Goal: Navigation & Orientation: Find specific page/section

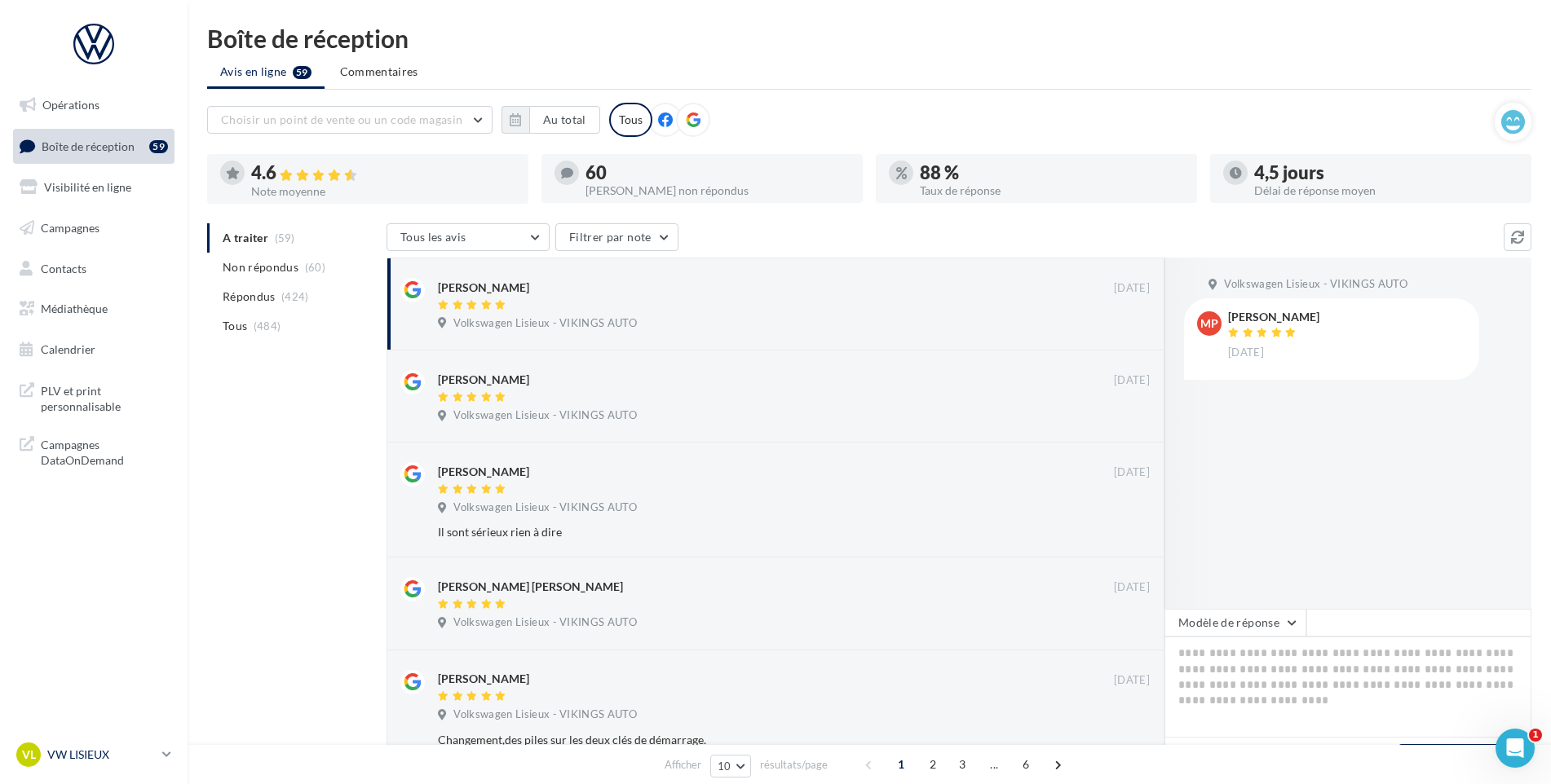
click at [77, 757] on p "VW LISIEUX" at bounding box center [102, 755] width 109 height 16
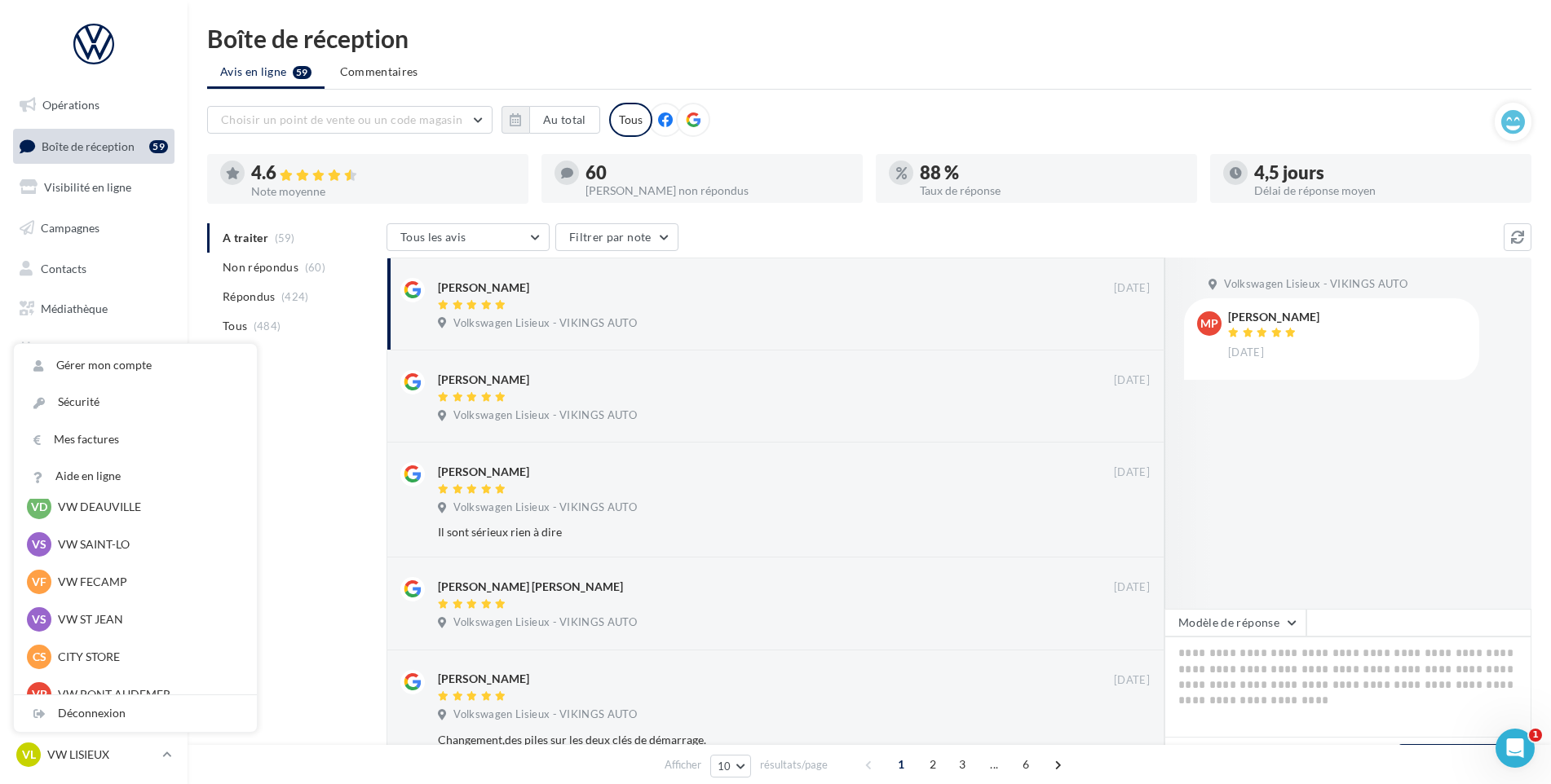
scroll to position [163, 0]
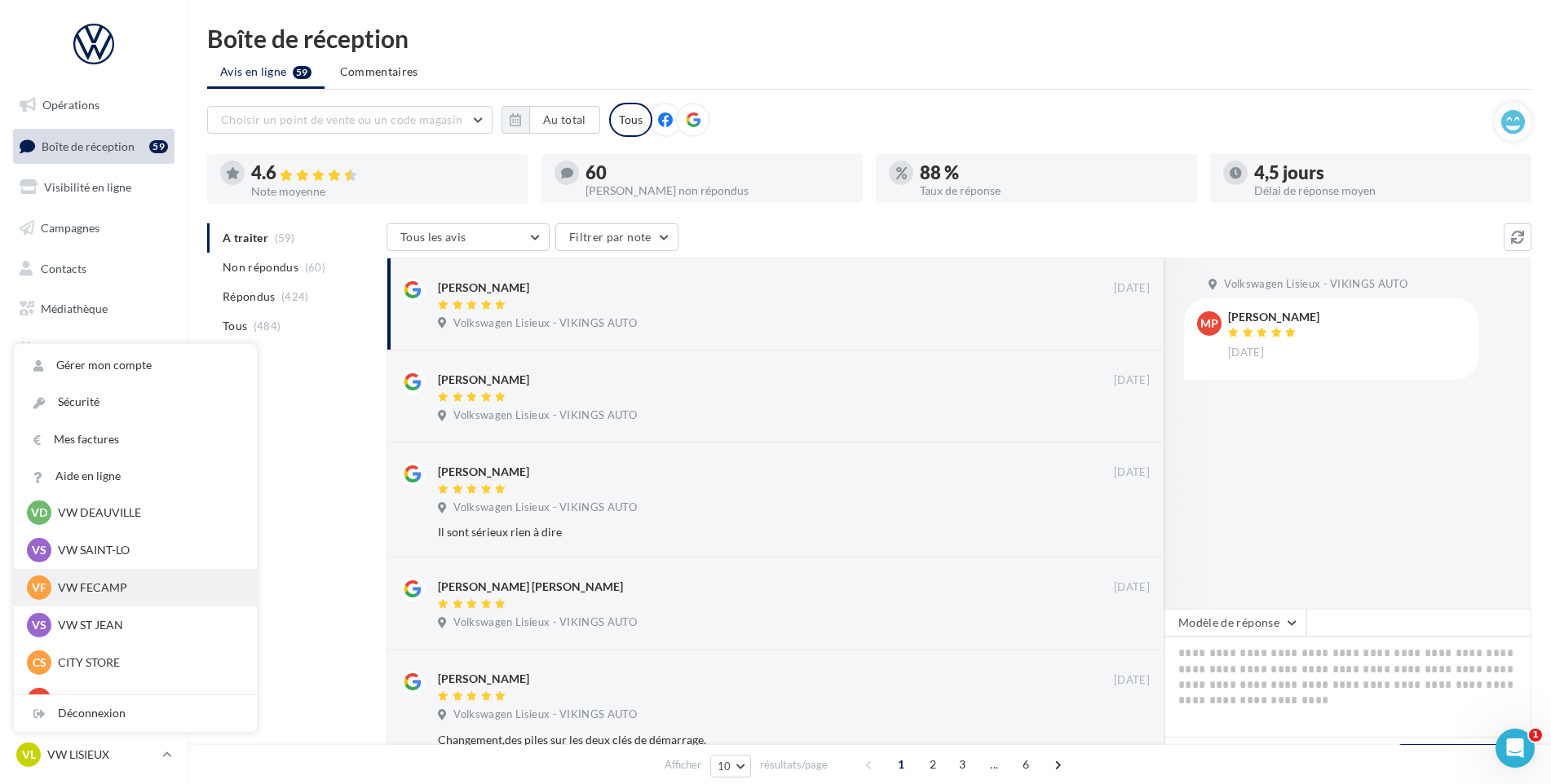
click at [123, 580] on p "VW FECAMP" at bounding box center [147, 588] width 179 height 16
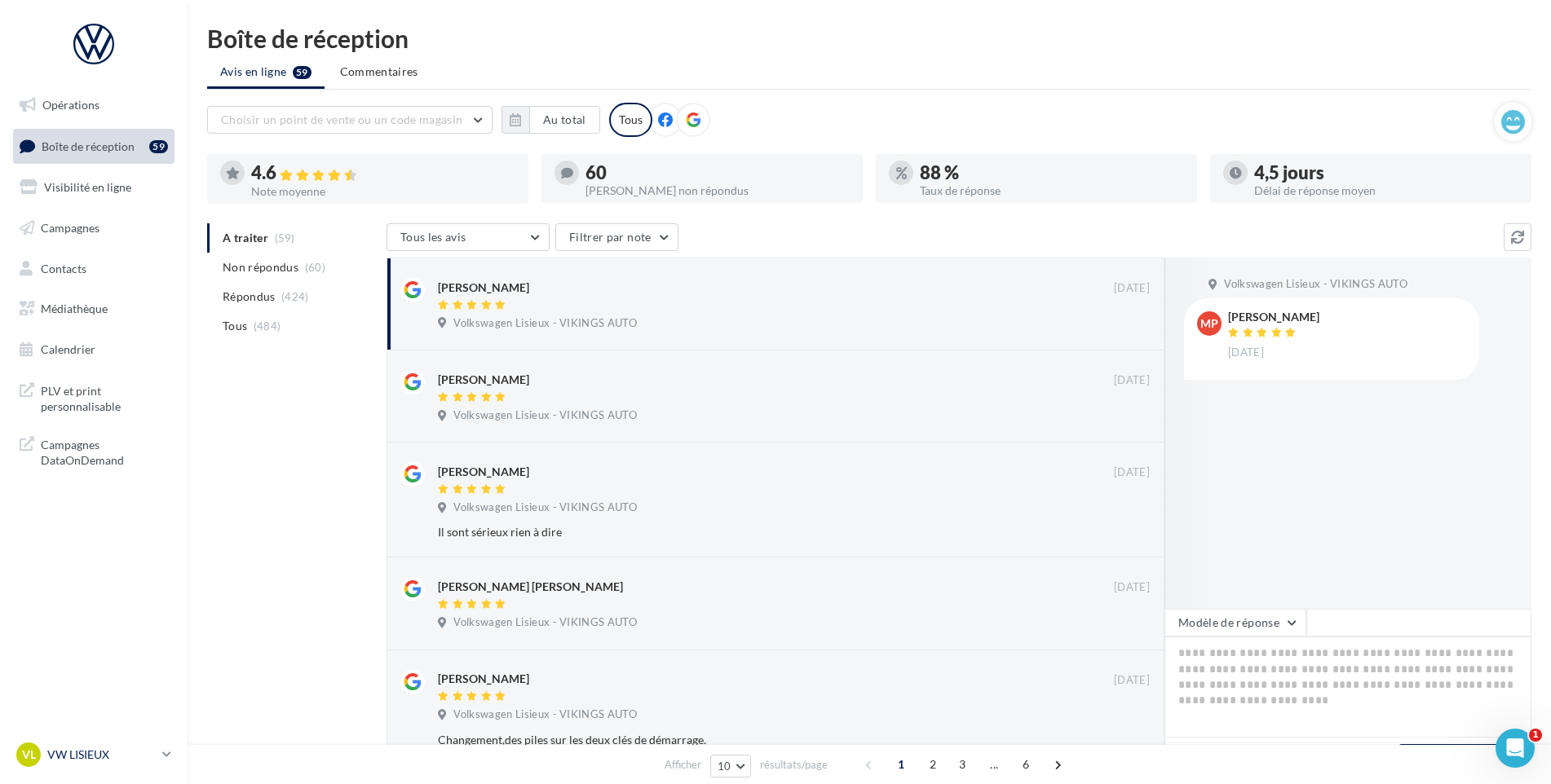
click at [113, 744] on div "VL VW LISIEUX vw-lis-vau" at bounding box center [86, 755] width 139 height 25
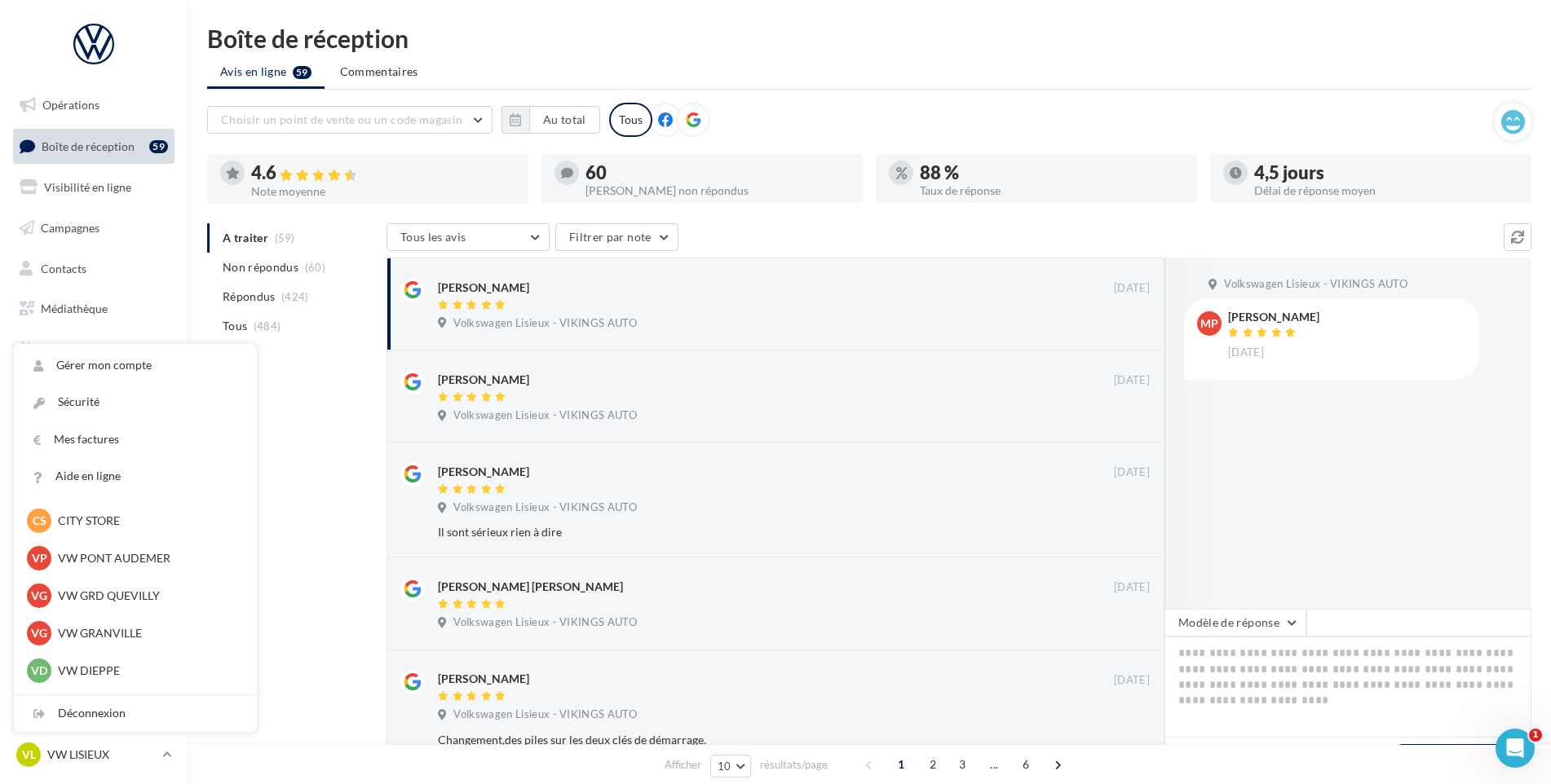
scroll to position [525, 0]
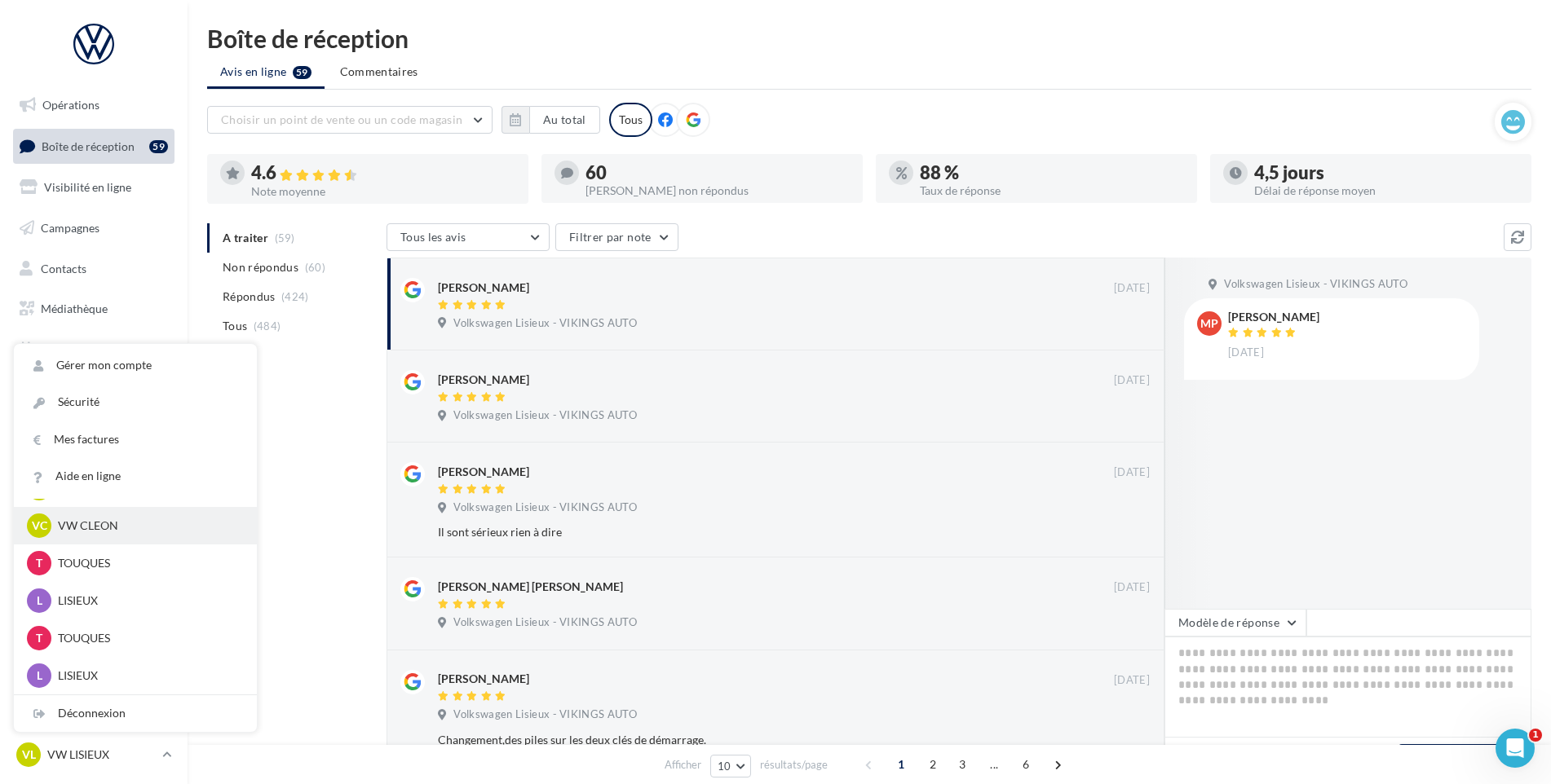
click at [109, 531] on p "VW CLEON" at bounding box center [147, 526] width 179 height 16
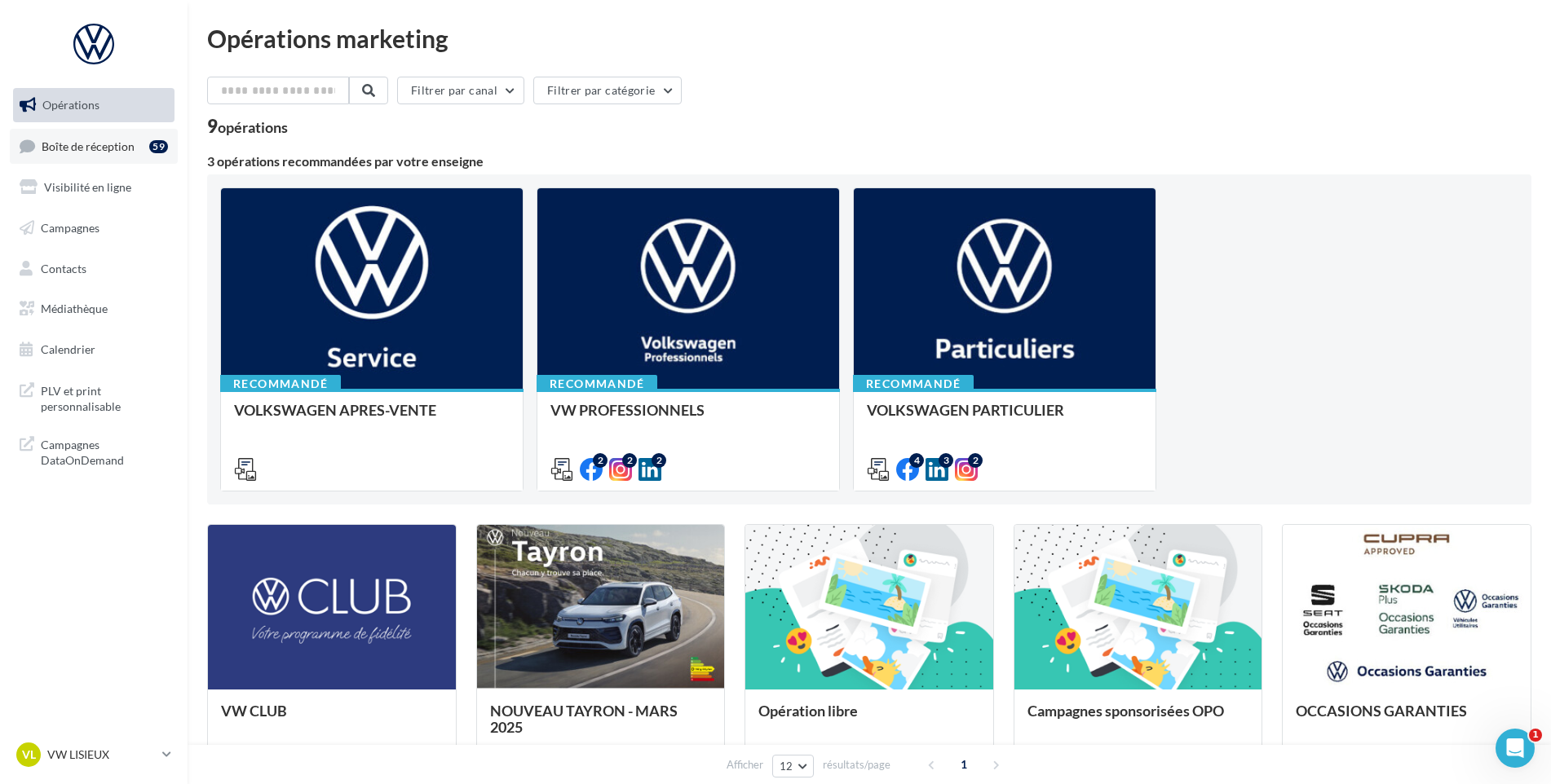
click at [81, 152] on span "Boîte de réception" at bounding box center [88, 145] width 93 height 14
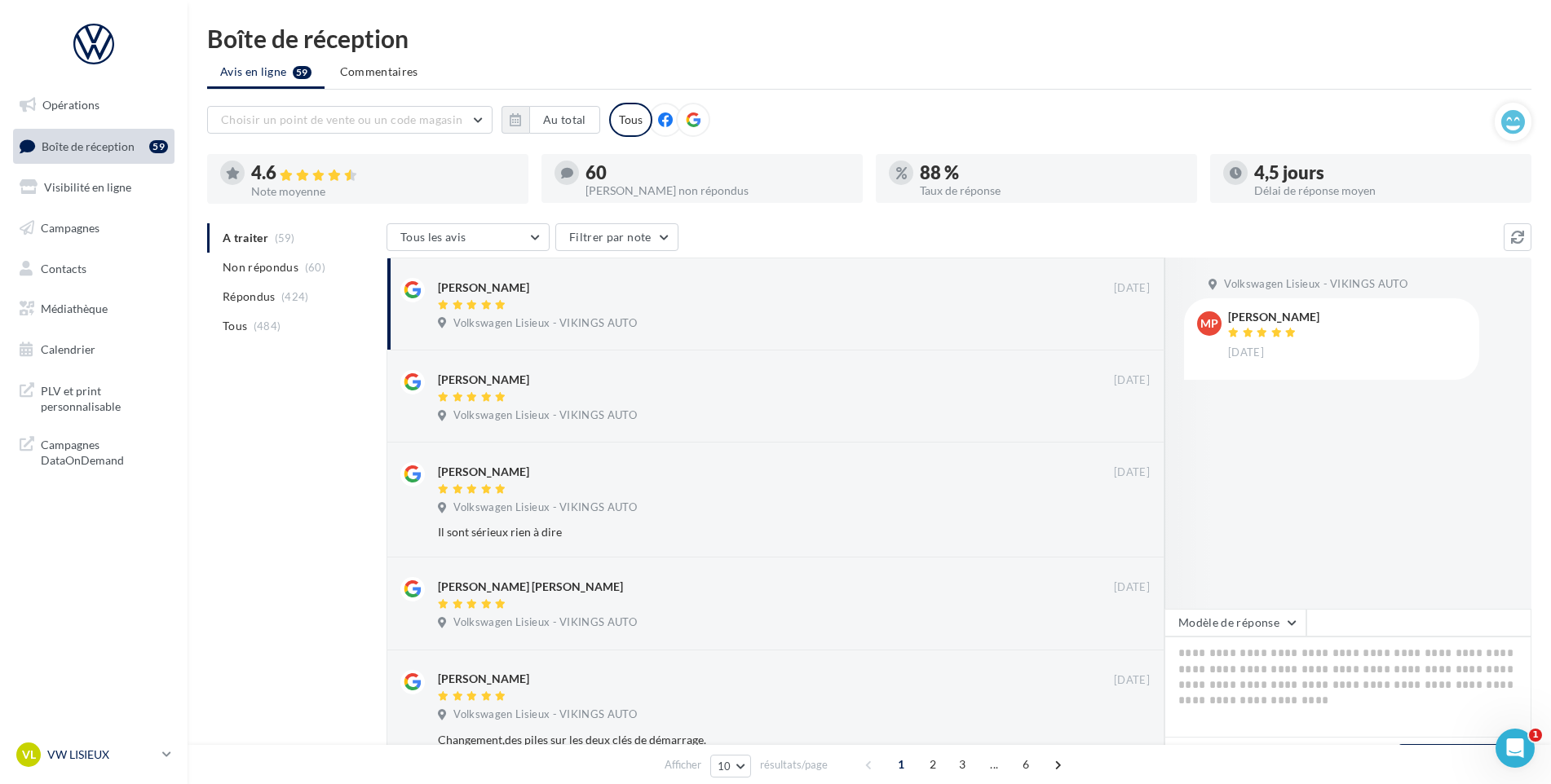
click at [132, 764] on div "VL VW LISIEUX vw-lis-vau" at bounding box center [86, 755] width 139 height 25
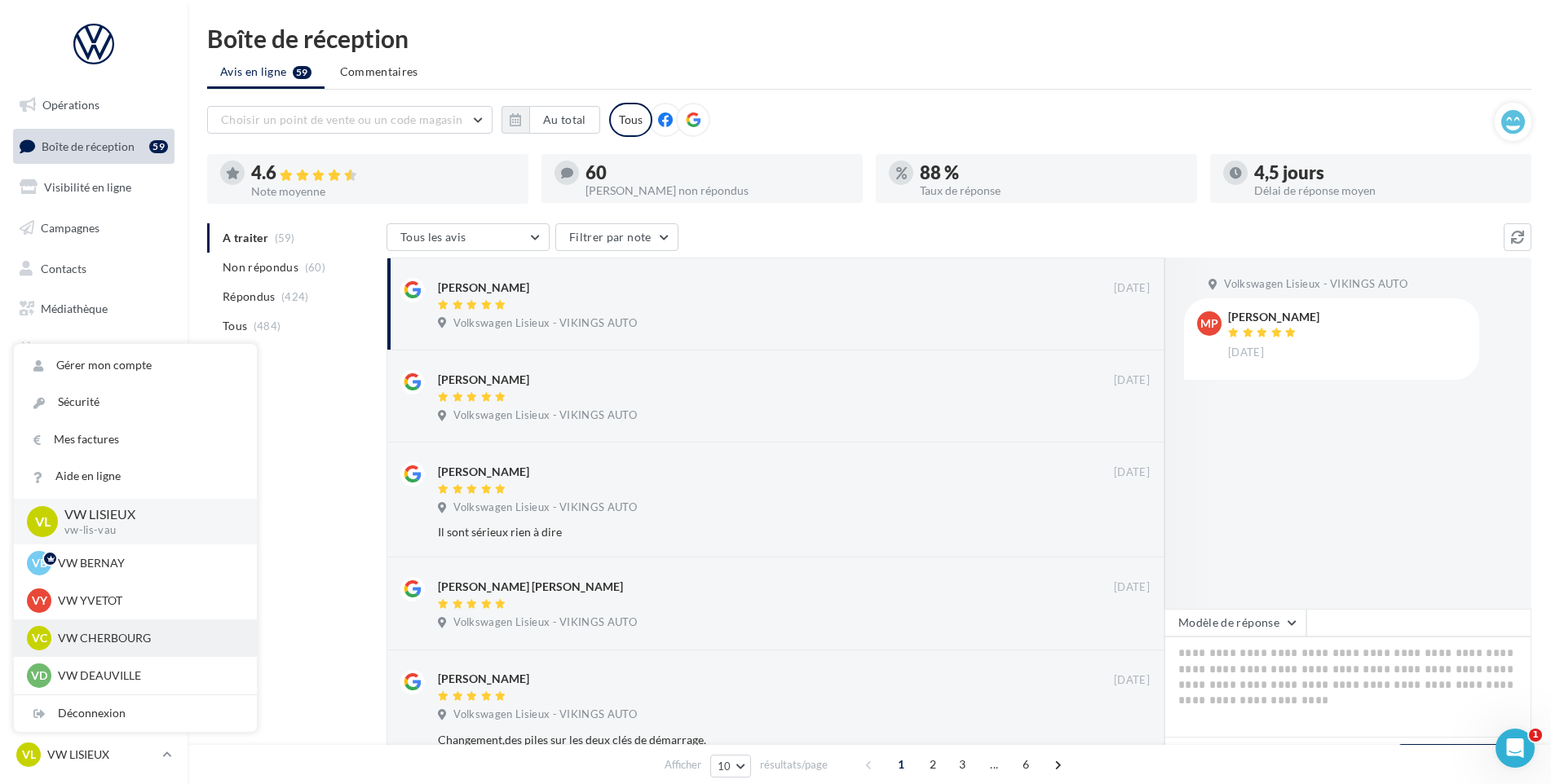
click at [136, 641] on p "VW CHERBOURG" at bounding box center [147, 639] width 179 height 16
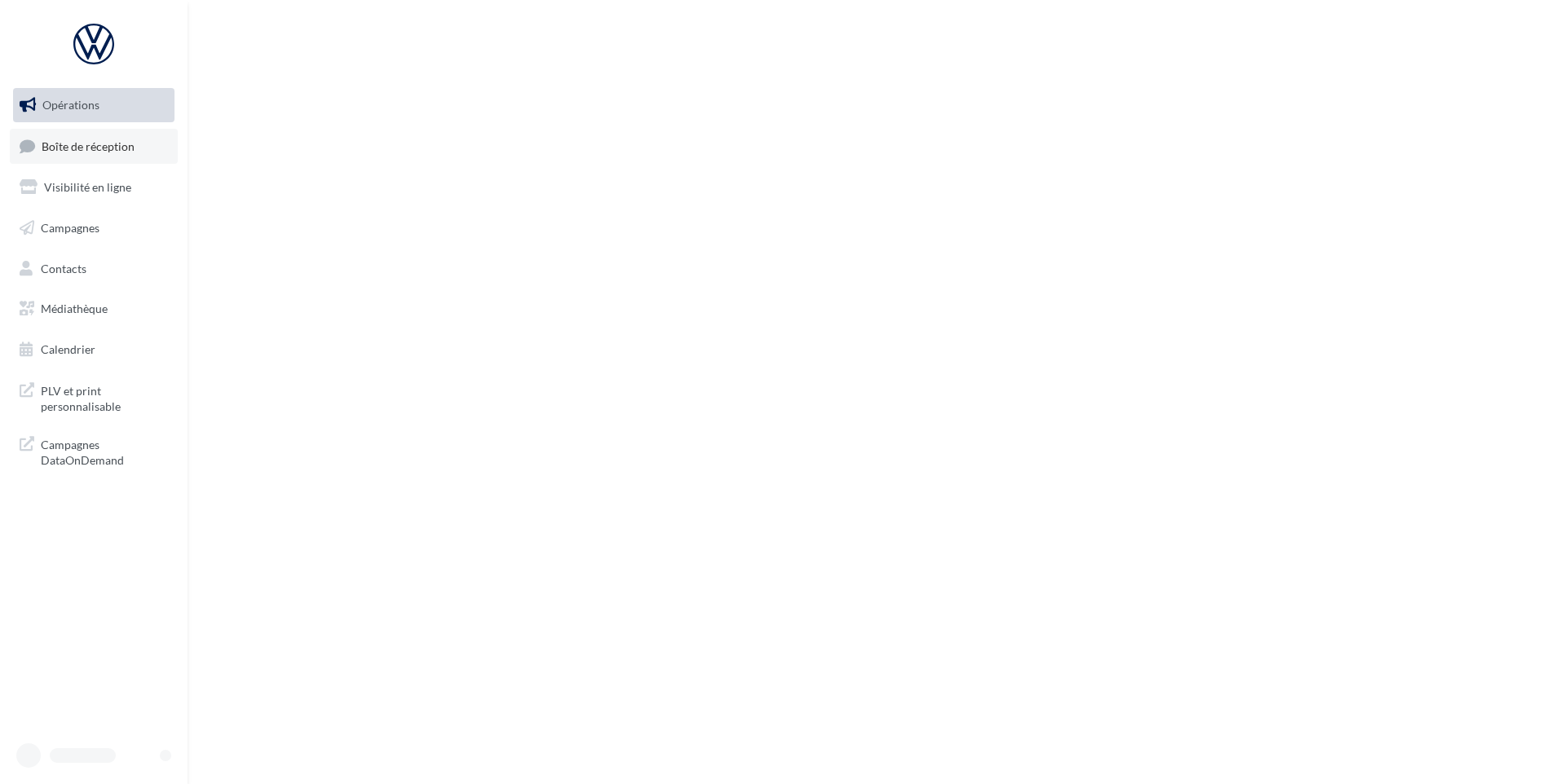
click at [30, 138] on icon at bounding box center [27, 146] width 16 height 22
